Goal: Task Accomplishment & Management: Use online tool/utility

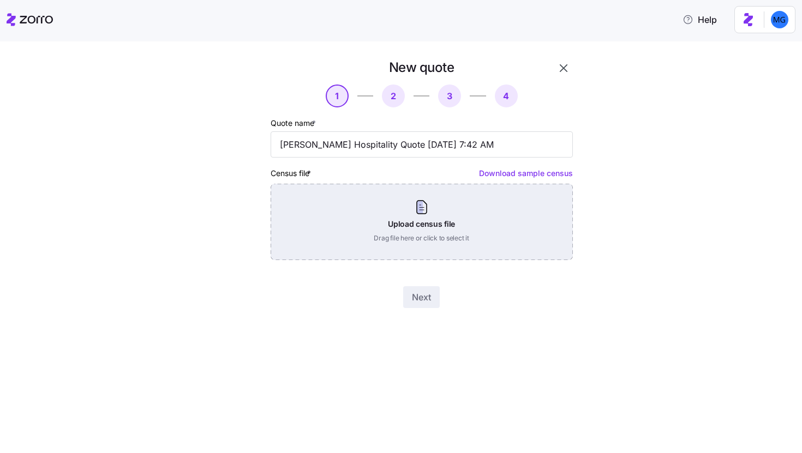
click at [401, 222] on div "Upload census file Drag file here or click to select it" at bounding box center [422, 222] width 302 height 76
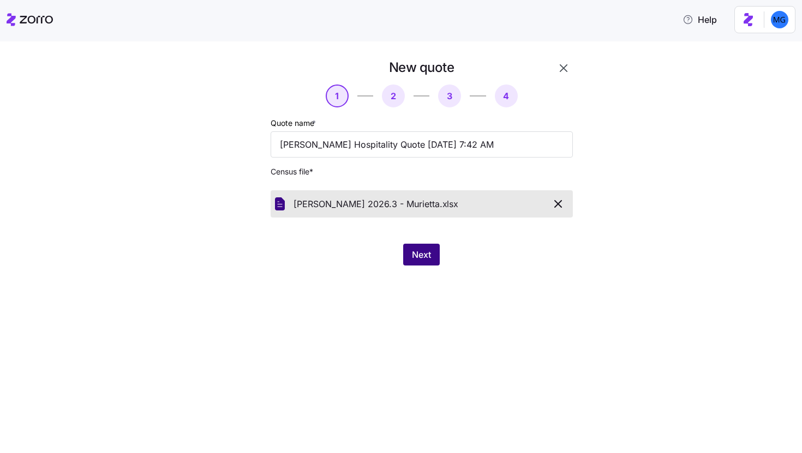
click at [421, 262] on button "Next" at bounding box center [421, 255] width 37 height 22
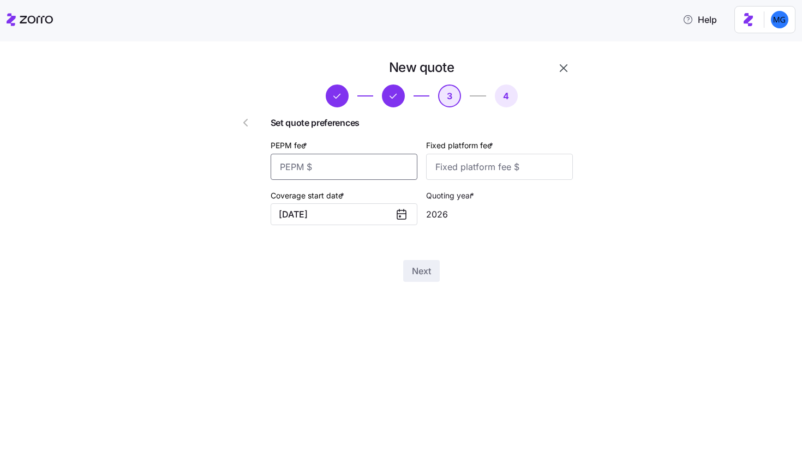
click at [390, 169] on input "PEPM fee *" at bounding box center [344, 167] width 147 height 26
type input "35"
type input "-"
click at [482, 162] on input "Fixed platform fee *" at bounding box center [499, 167] width 147 height 26
type input "0"
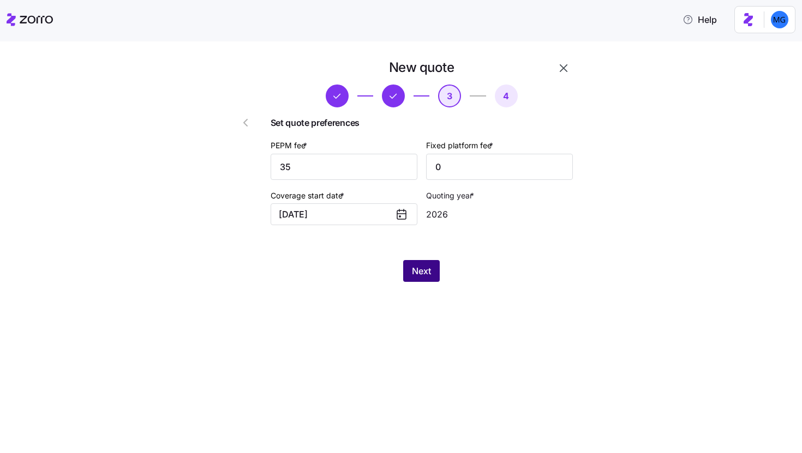
click at [438, 265] on button "Next" at bounding box center [421, 271] width 37 height 22
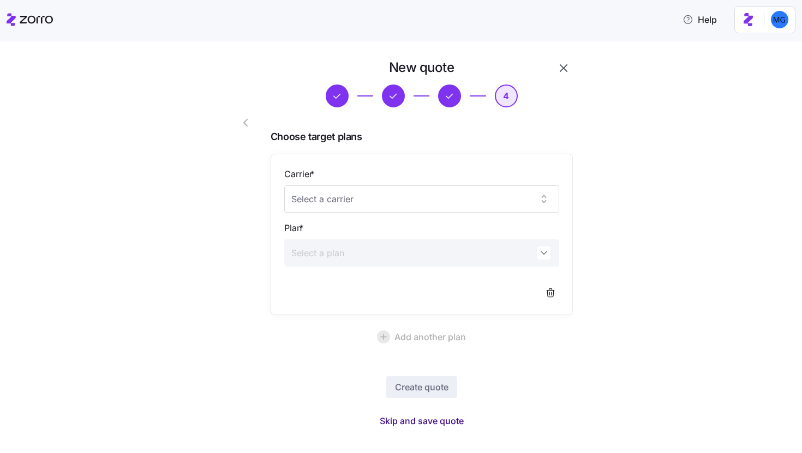
click at [434, 423] on span "Skip and save quote" at bounding box center [422, 421] width 84 height 13
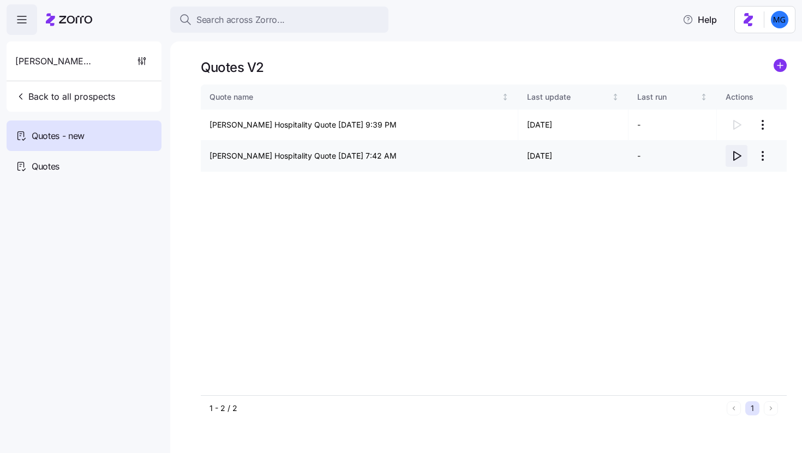
click at [736, 157] on icon "button" at bounding box center [736, 156] width 13 height 13
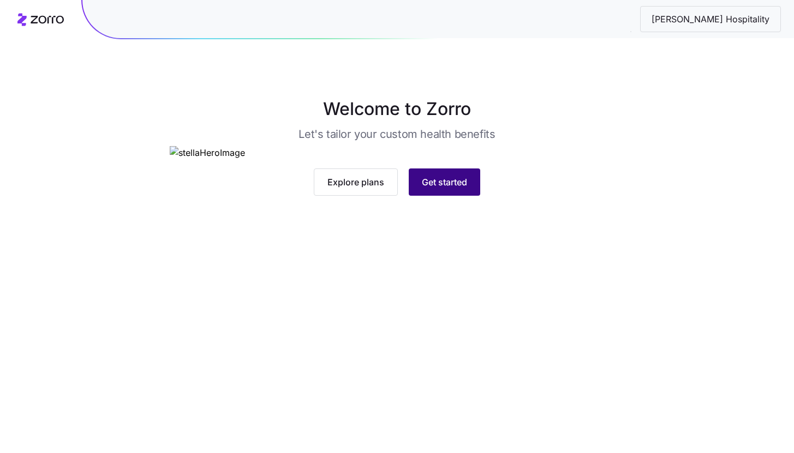
click at [467, 196] on button "Get started" at bounding box center [444, 182] width 71 height 27
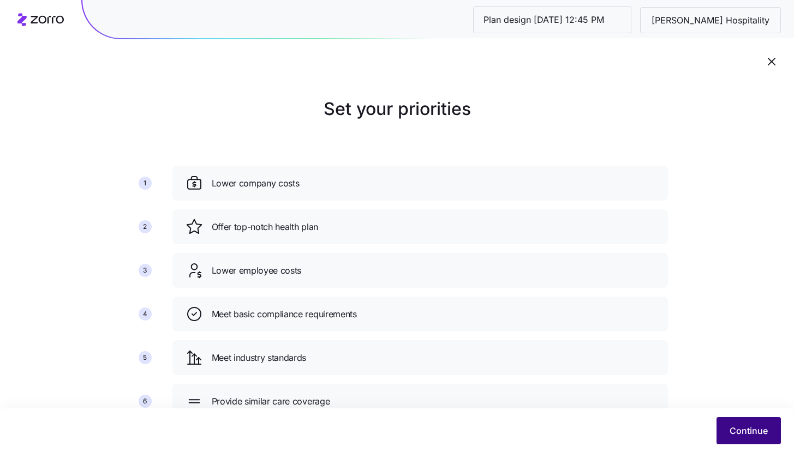
click at [752, 428] on span "Continue" at bounding box center [749, 431] width 38 height 13
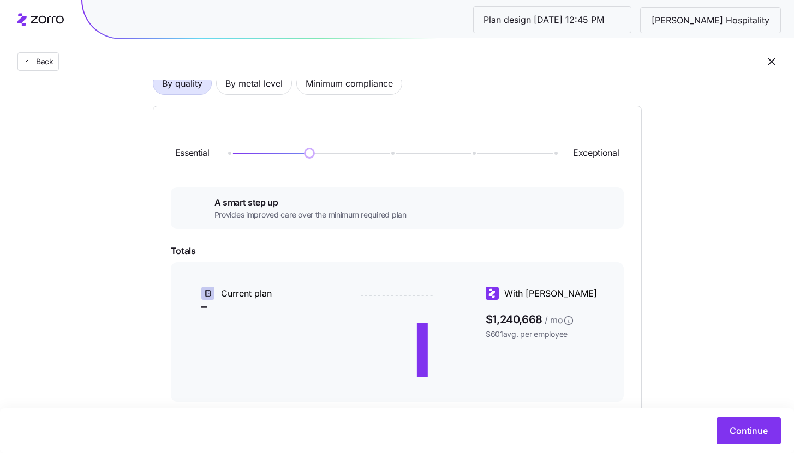
scroll to position [85, 0]
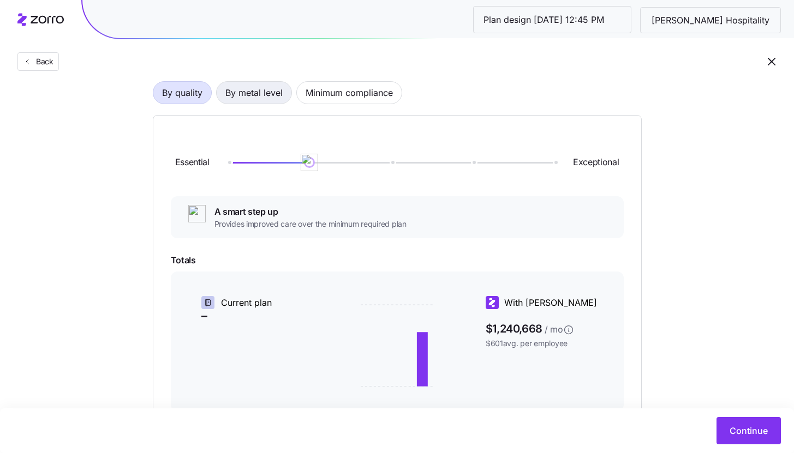
click at [264, 98] on span "By metal level" at bounding box center [253, 93] width 57 height 22
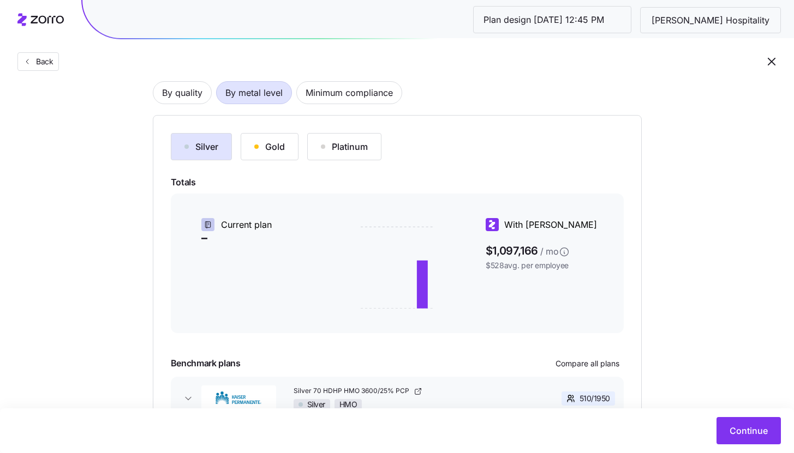
click at [274, 145] on div "Gold" at bounding box center [269, 146] width 31 height 13
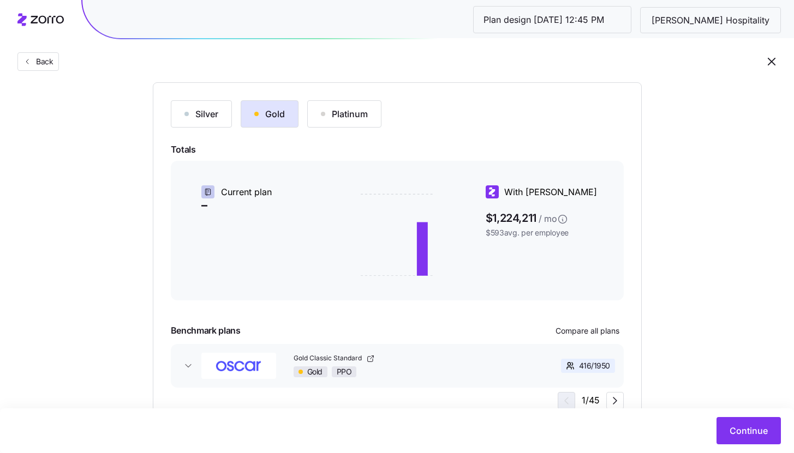
scroll to position [162, 0]
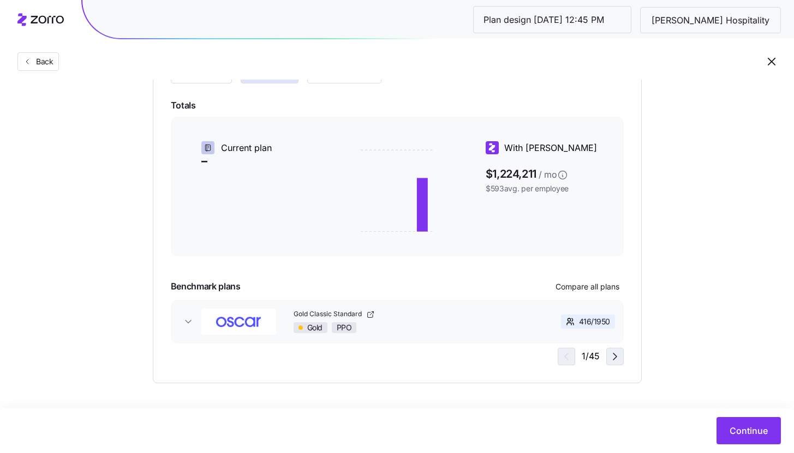
click at [618, 365] on button "button" at bounding box center [614, 356] width 17 height 17
click at [563, 362] on icon "button" at bounding box center [564, 356] width 13 height 13
click at [563, 362] on div "1 / 45" at bounding box center [591, 356] width 66 height 17
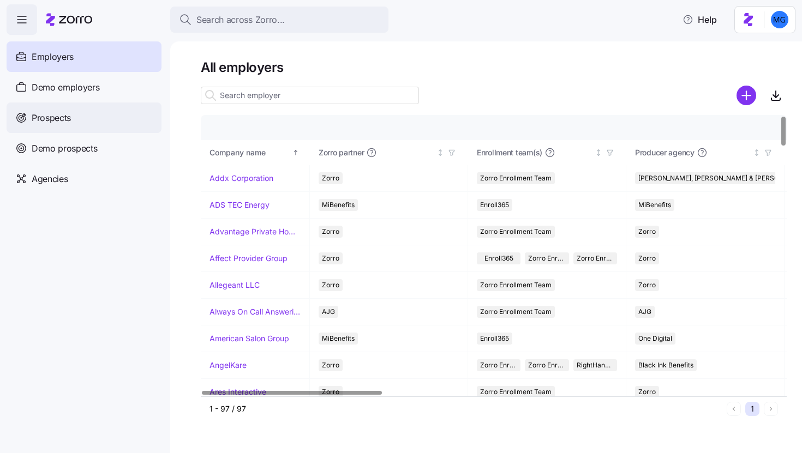
click at [135, 124] on div "Prospects" at bounding box center [84, 118] width 155 height 31
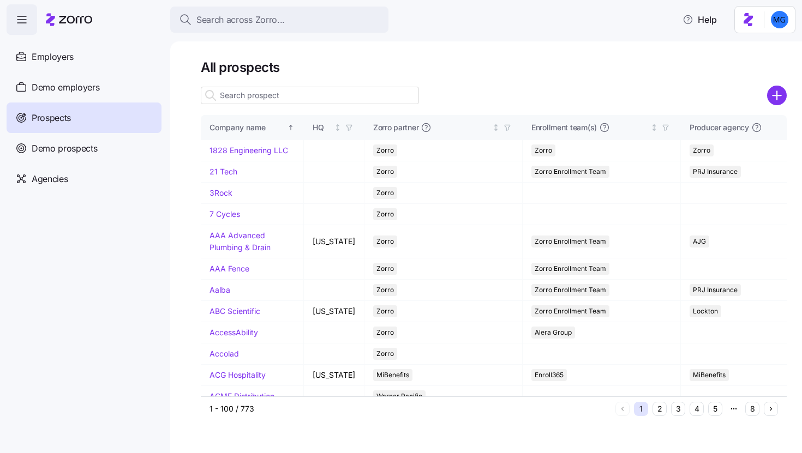
click at [299, 93] on input at bounding box center [310, 95] width 218 height 17
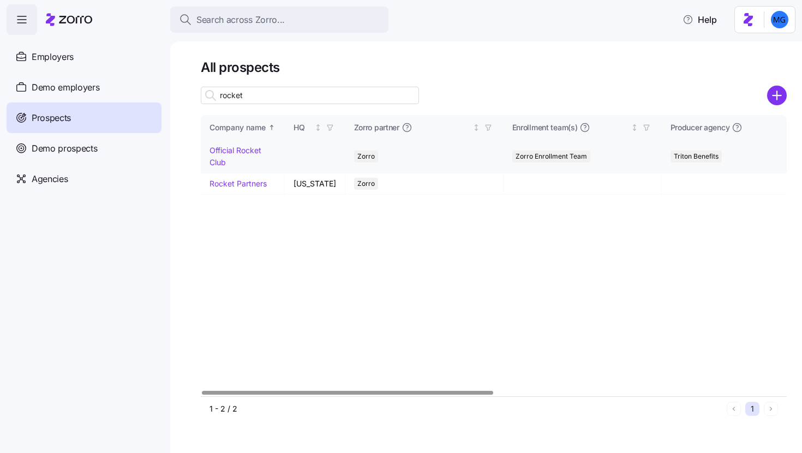
type input "rocket"
click at [232, 149] on link "Official Rocket Club" at bounding box center [236, 156] width 52 height 21
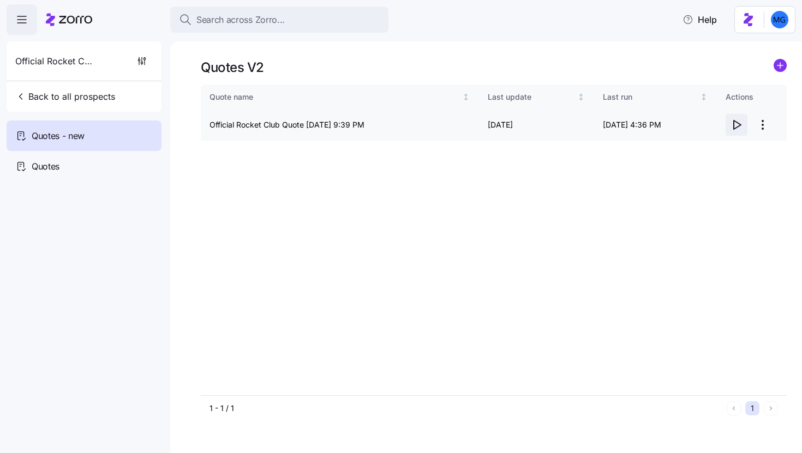
click at [739, 126] on icon "button" at bounding box center [737, 125] width 7 height 9
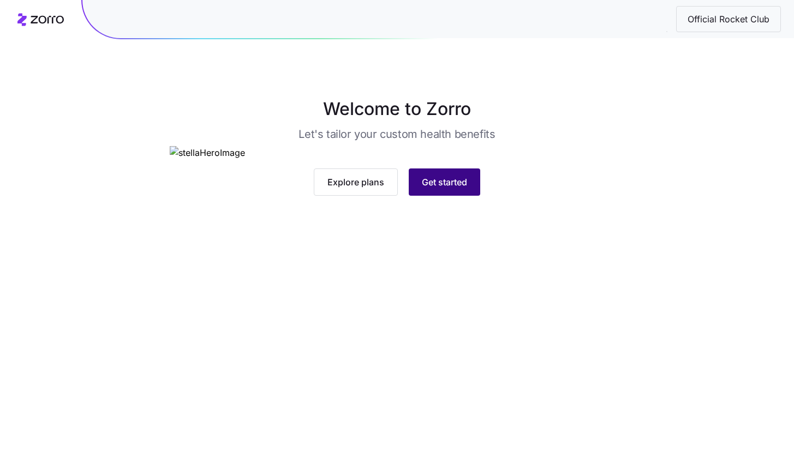
click at [466, 189] on span "Get started" at bounding box center [444, 182] width 45 height 13
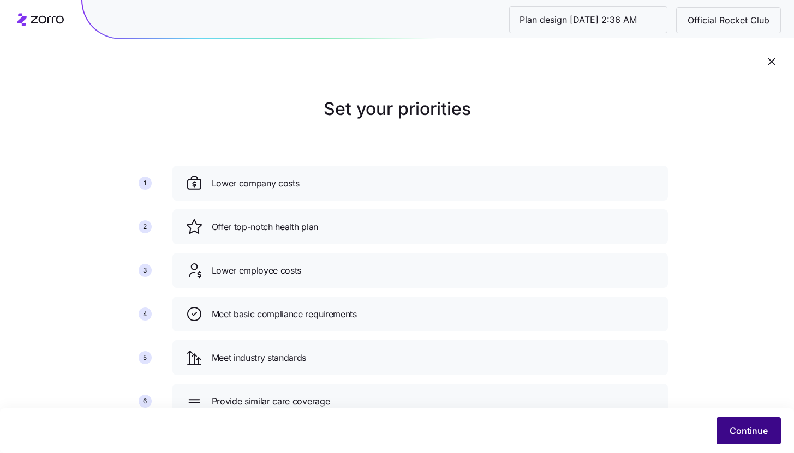
click at [742, 426] on span "Continue" at bounding box center [749, 431] width 38 height 13
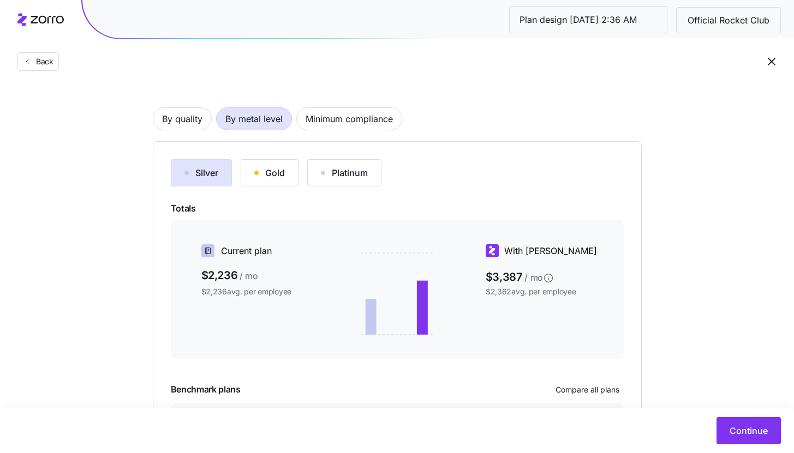
scroll to position [162, 0]
